Goal: Information Seeking & Learning: Check status

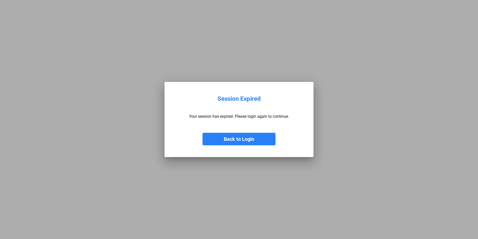
click at [243, 140] on button "Back to Login" at bounding box center [239, 139] width 73 height 13
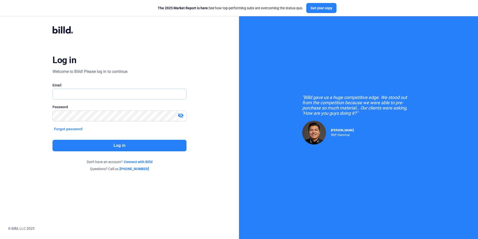
type input "[EMAIL_ADDRESS][DOMAIN_NAME]"
click at [107, 147] on button "Log in" at bounding box center [120, 146] width 134 height 12
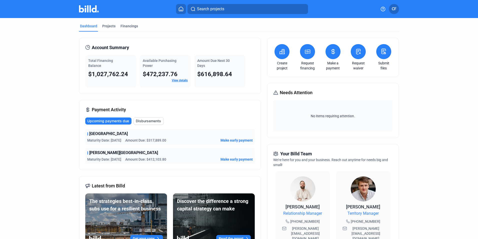
click at [118, 121] on span "Upcoming payments due" at bounding box center [108, 120] width 42 height 5
click at [143, 119] on span "Disbursements" at bounding box center [148, 120] width 25 height 5
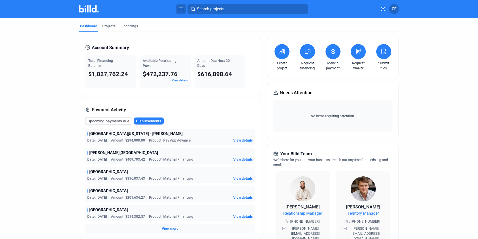
scroll to position [25, 0]
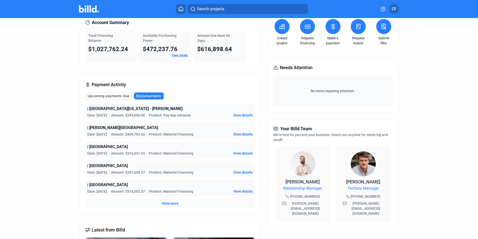
click at [99, 96] on span "Upcoming payments due" at bounding box center [109, 95] width 42 height 5
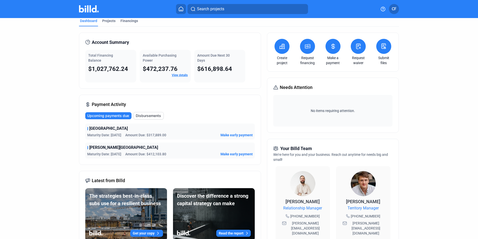
scroll to position [0, 0]
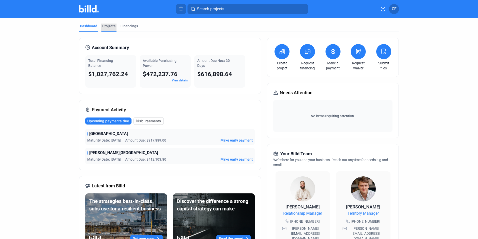
click at [108, 26] on div "Projects" at bounding box center [108, 26] width 13 height 5
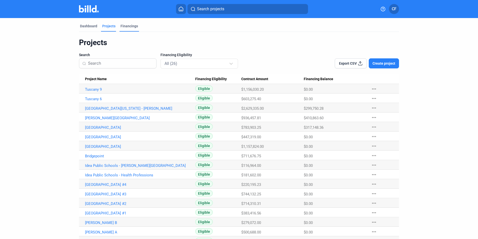
click at [122, 24] on div "Financings" at bounding box center [130, 26] width 18 height 5
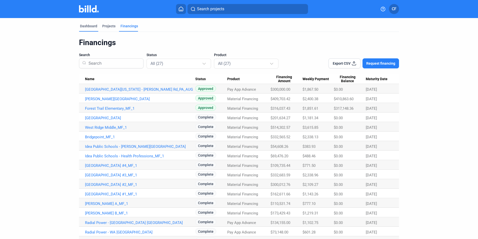
click at [86, 25] on div "Dashboard" at bounding box center [88, 26] width 17 height 5
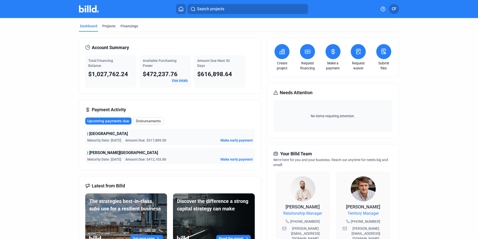
click at [174, 79] on link "View details" at bounding box center [180, 81] width 16 height 4
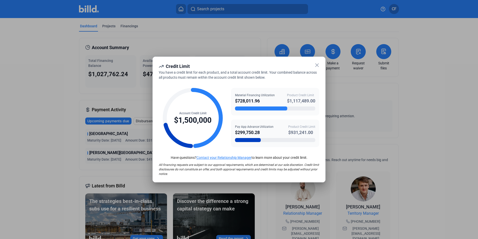
click at [317, 64] on icon at bounding box center [317, 65] width 6 height 6
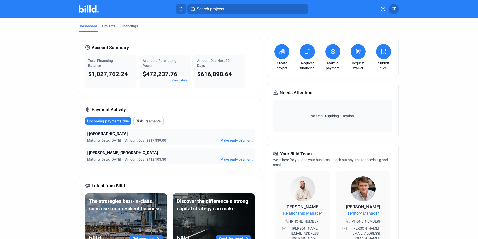
click at [181, 10] on icon at bounding box center [181, 9] width 4 height 4
